Goal: Task Accomplishment & Management: Manage account settings

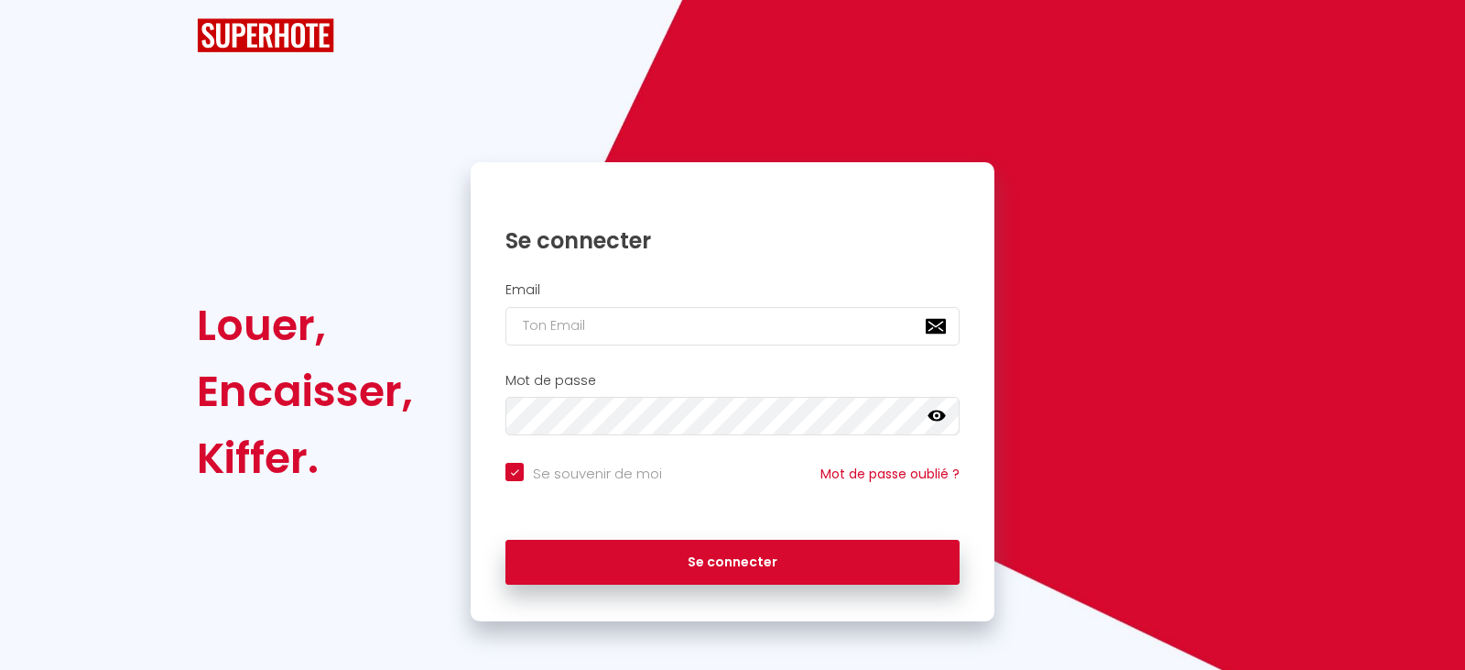
checkbox input "true"
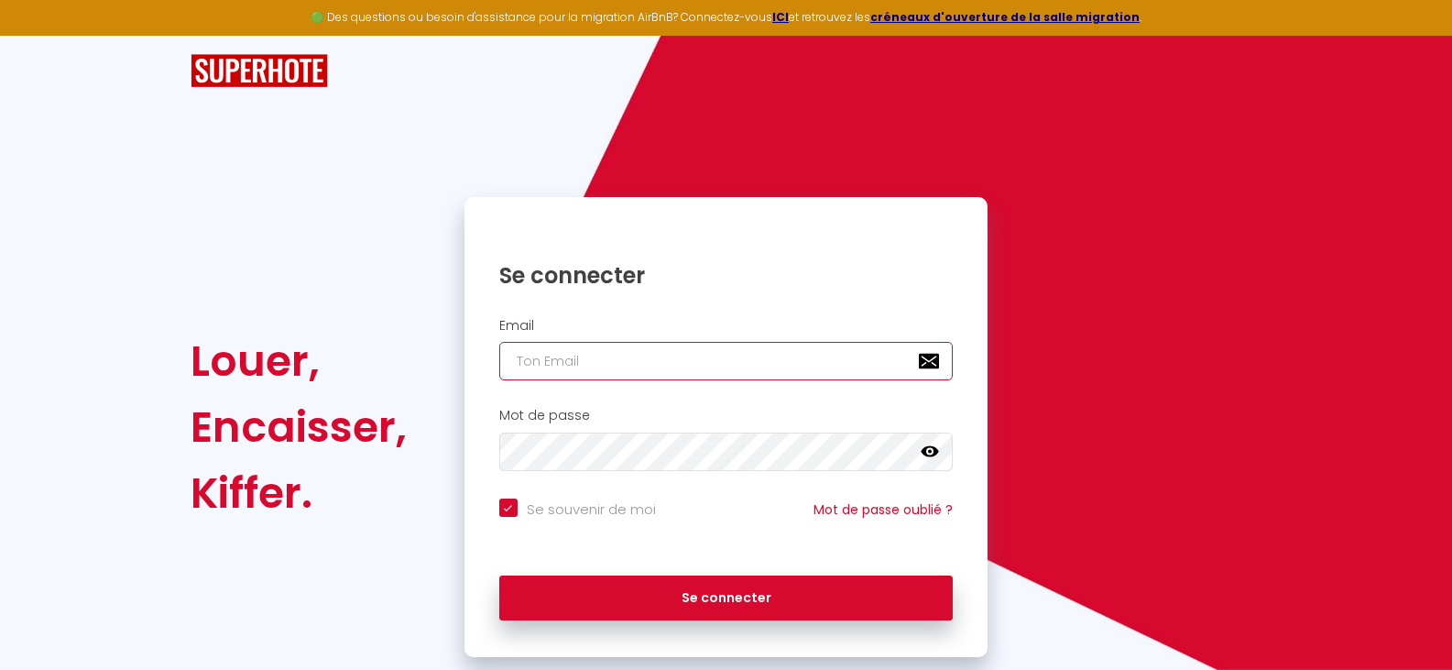
click at [554, 362] on input "email" at bounding box center [726, 361] width 454 height 38
type input "[PERSON_NAME][EMAIL_ADDRESS][PERSON_NAME][DOMAIN_NAME]"
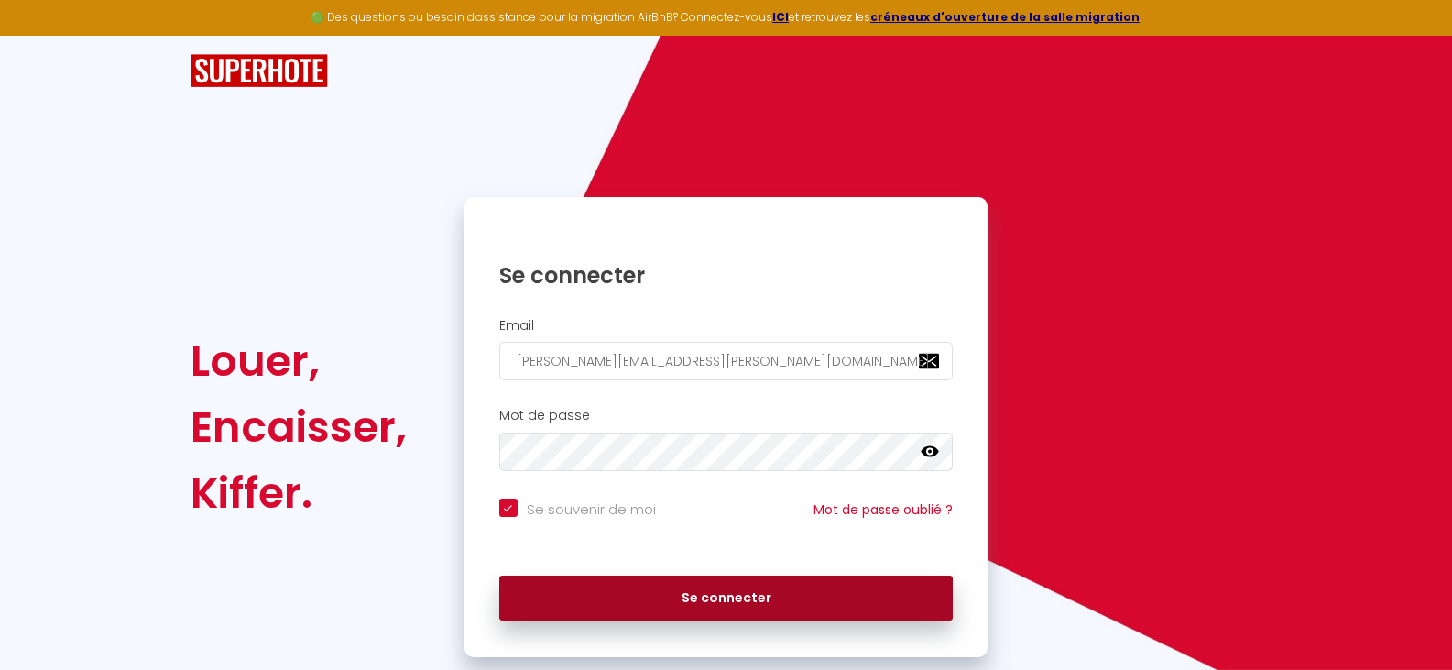
click at [718, 596] on button "Se connecter" at bounding box center [726, 598] width 454 height 46
checkbox input "true"
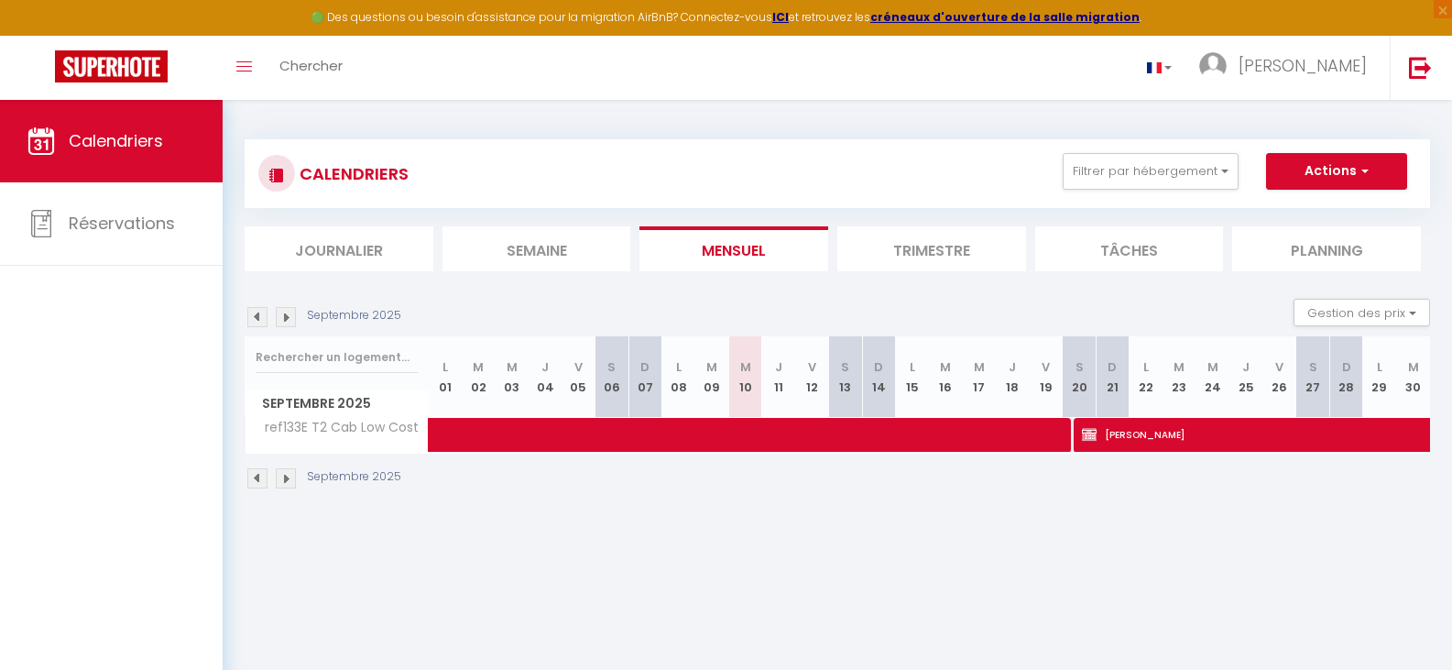
click at [287, 474] on img at bounding box center [286, 478] width 20 height 20
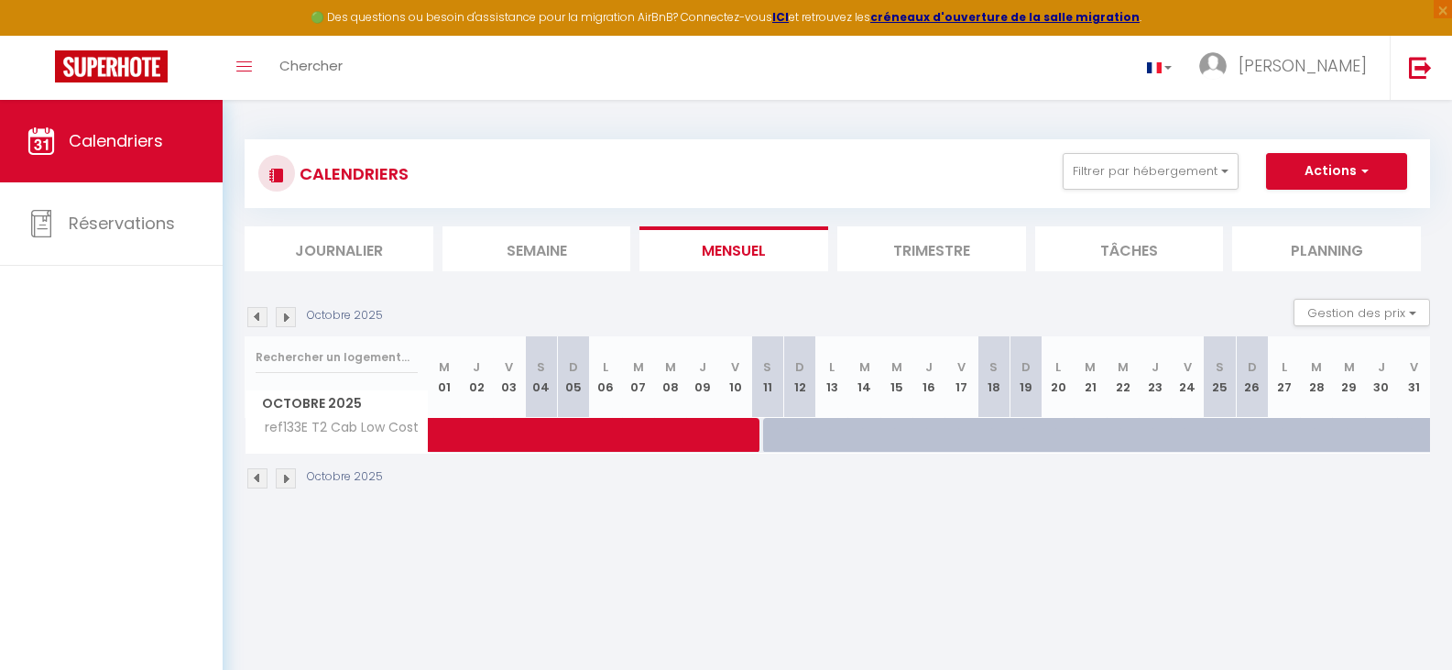
click at [287, 474] on img at bounding box center [286, 478] width 20 height 20
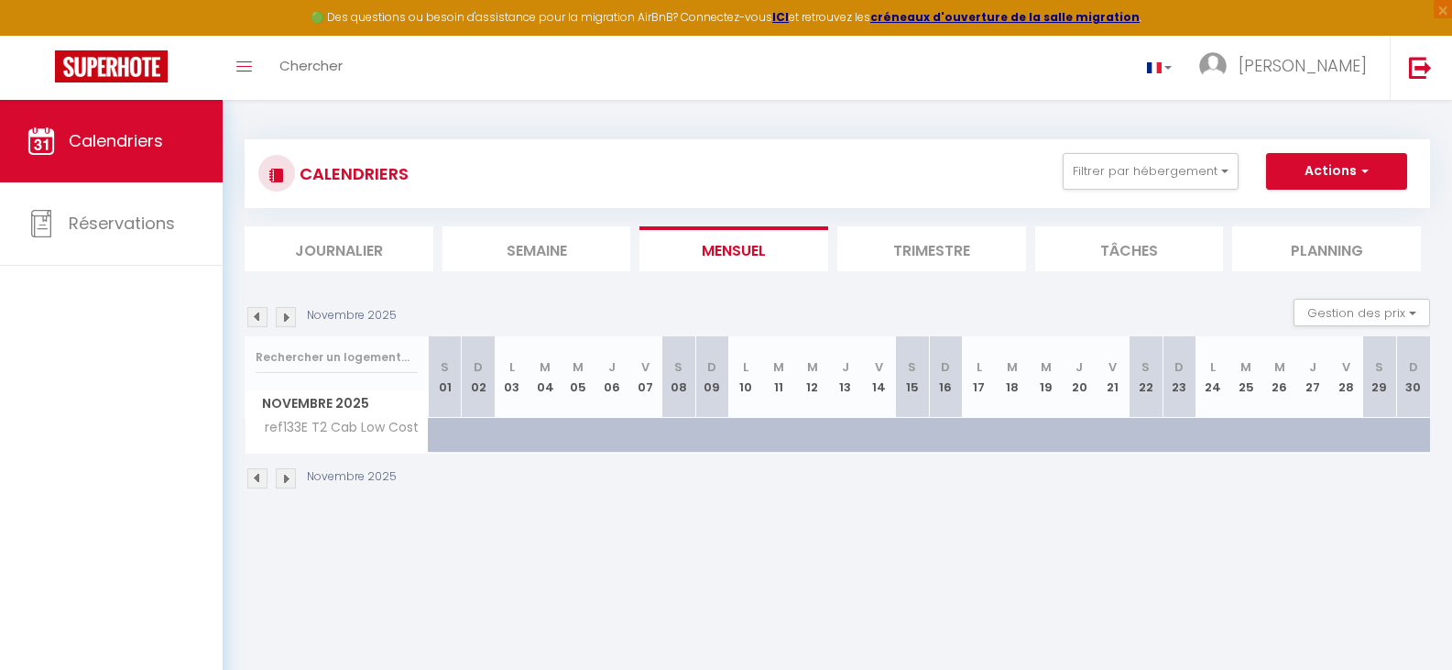
click at [287, 474] on img at bounding box center [286, 478] width 20 height 20
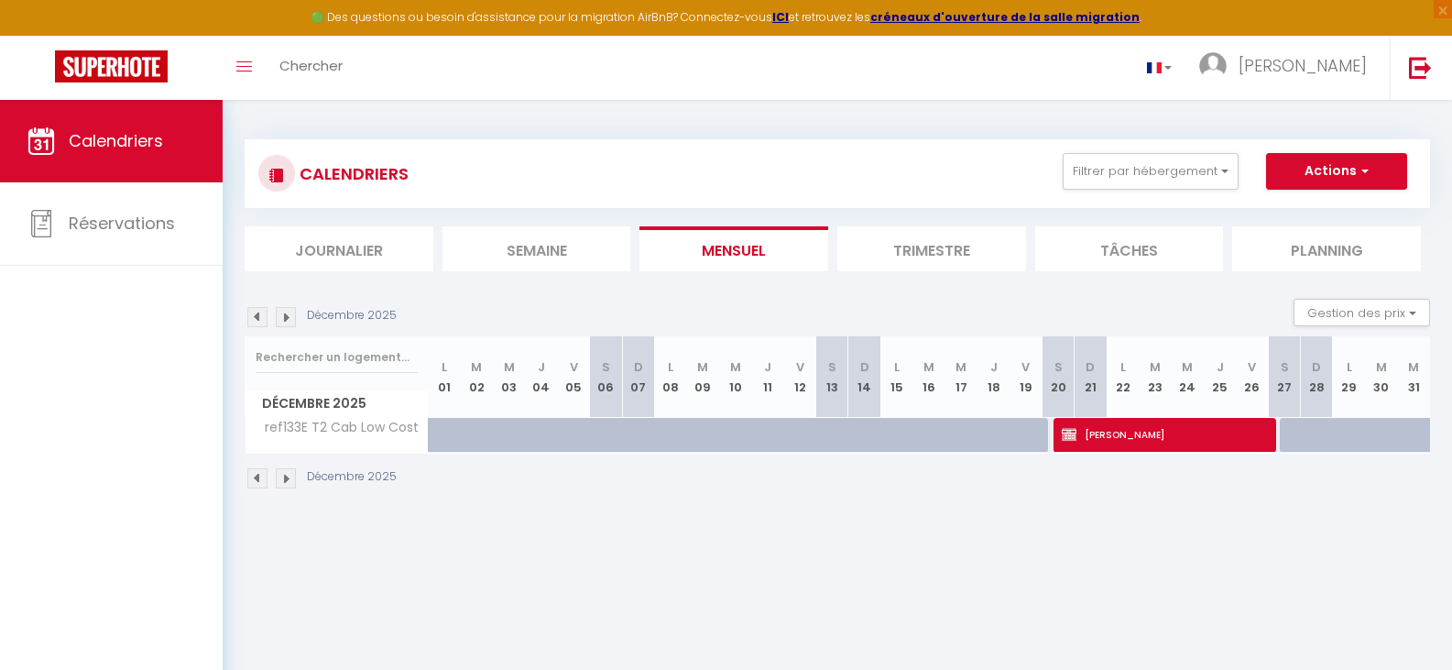
click at [287, 474] on img at bounding box center [286, 478] width 20 height 20
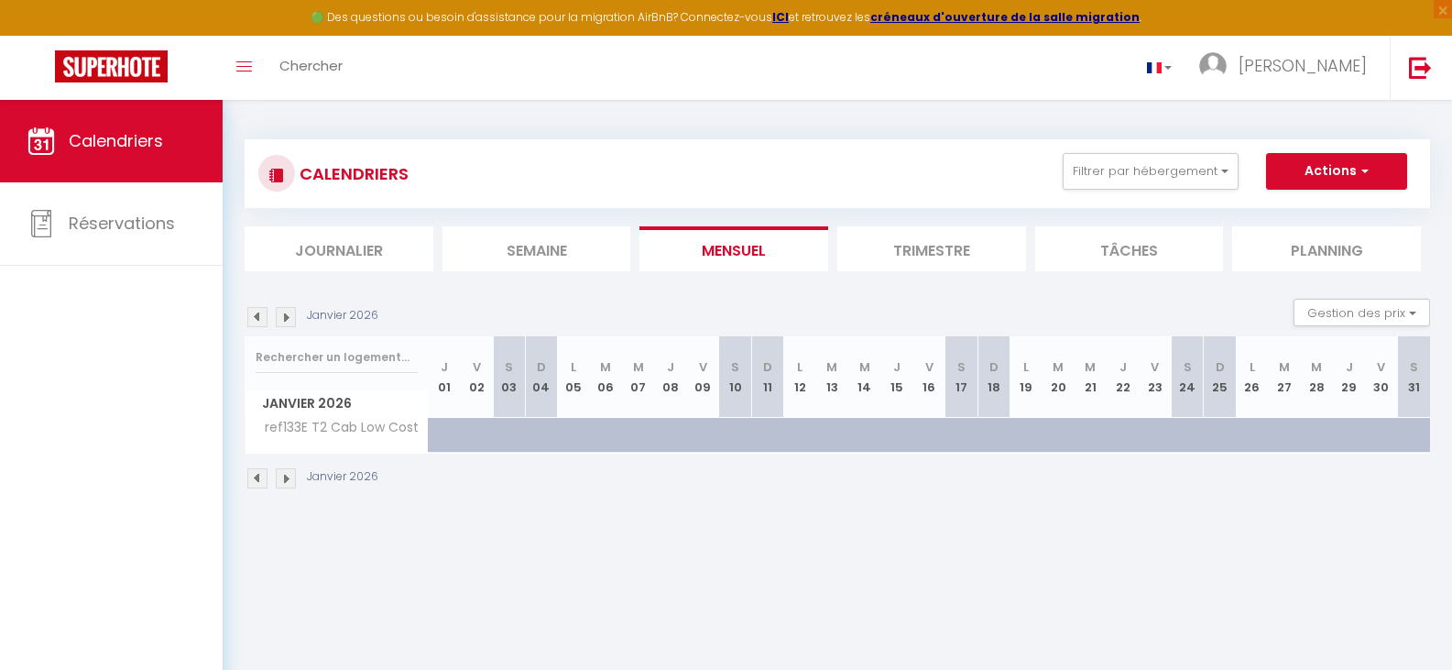
click at [287, 474] on img at bounding box center [286, 478] width 20 height 20
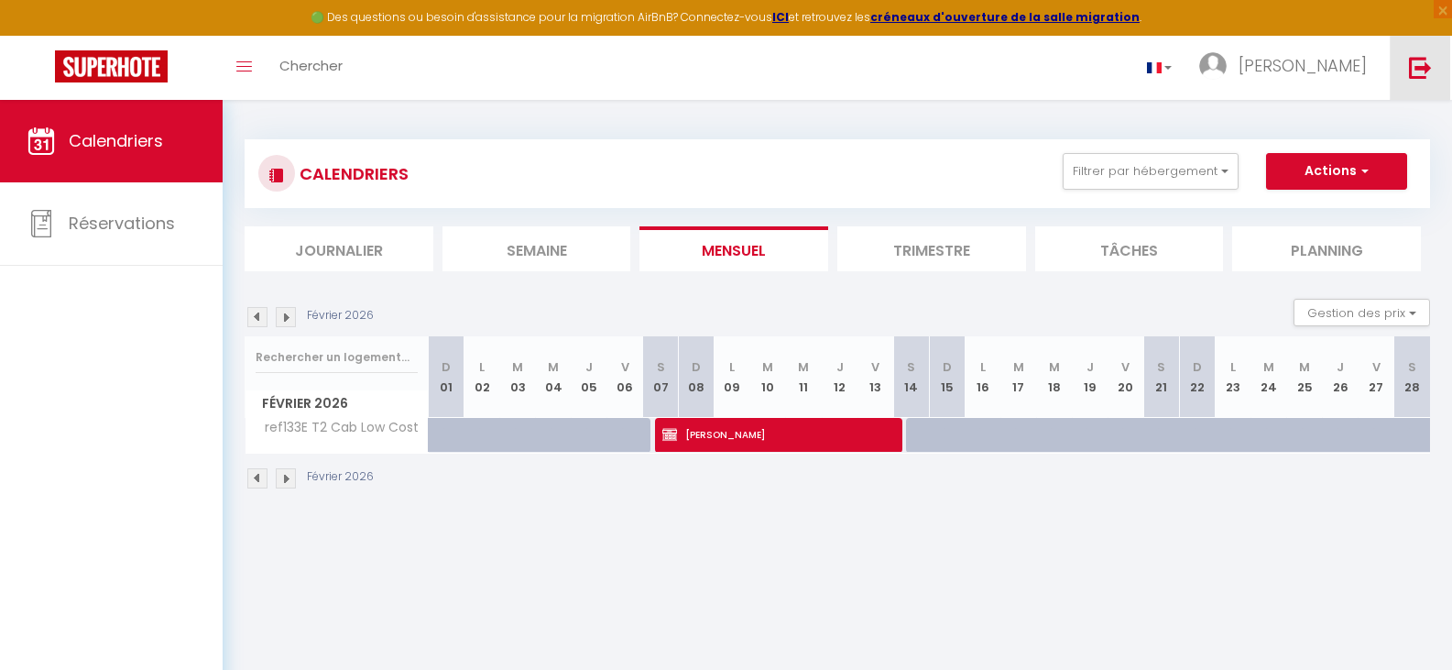
click at [1412, 63] on img at bounding box center [1420, 67] width 23 height 23
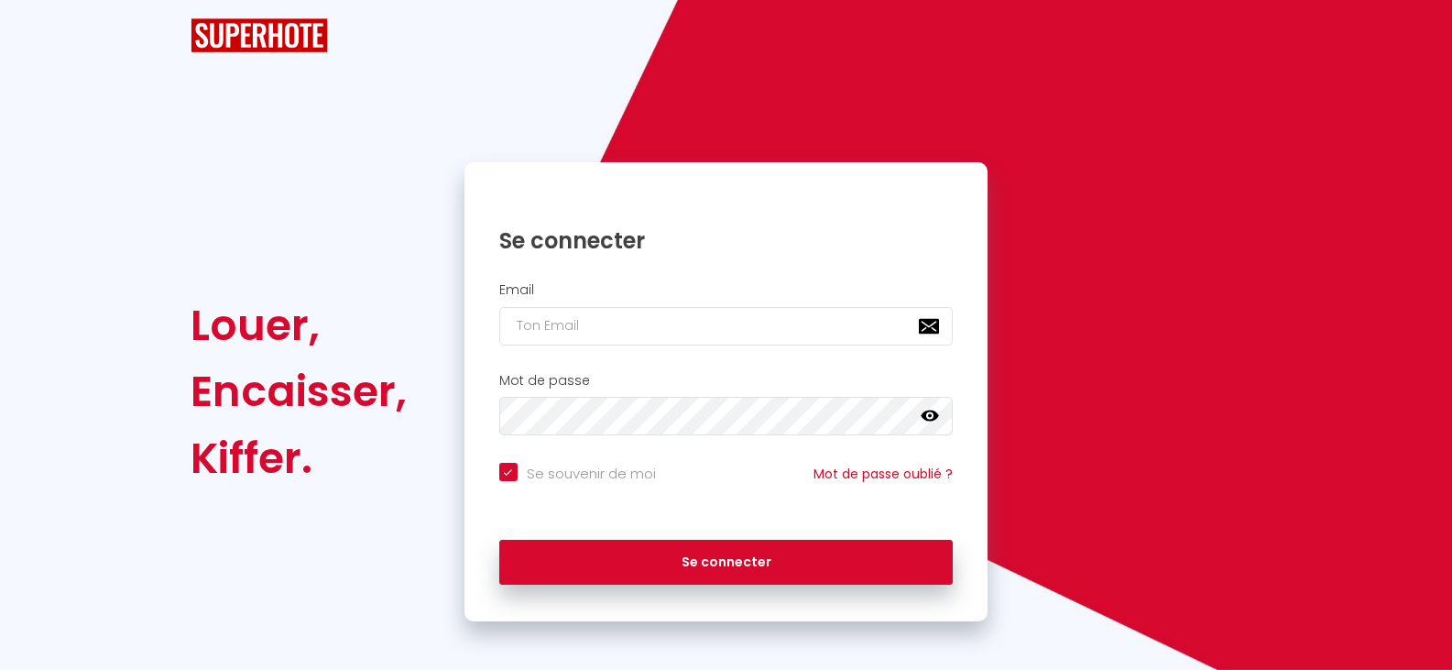
checkbox input "true"
